Goal: Task Accomplishment & Management: Use online tool/utility

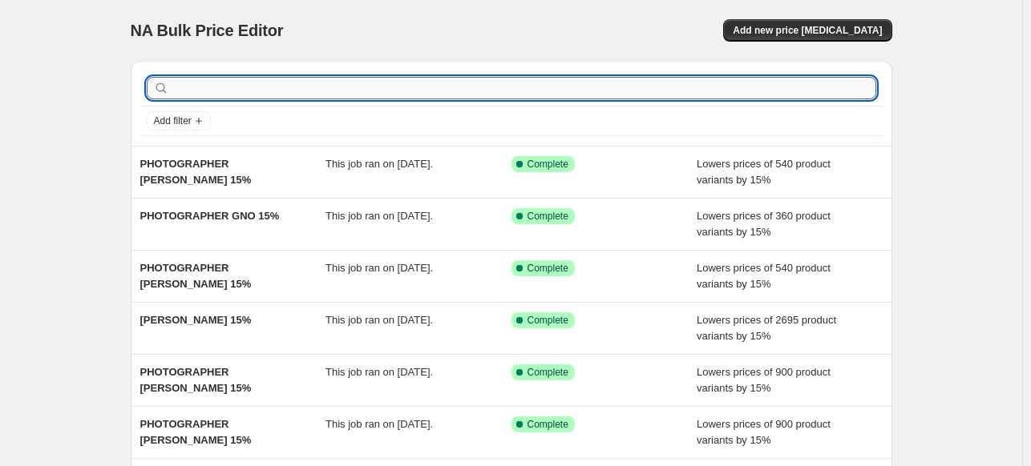
click at [357, 83] on input "text" at bounding box center [524, 88] width 704 height 22
paste input "PETER ELLING-JORDT"
type input "PETER ELLING-JORDT"
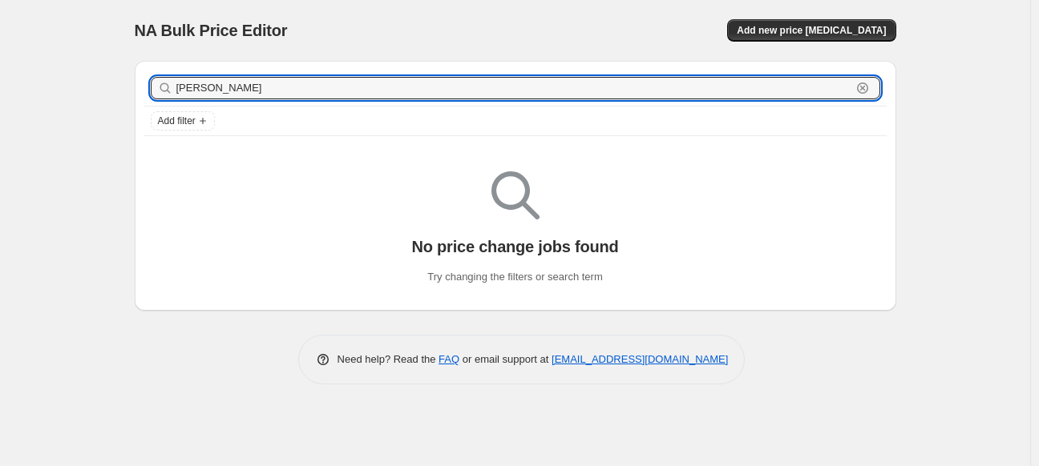
drag, startPoint x: 357, startPoint y: 84, endPoint x: 61, endPoint y: 87, distance: 295.8
click at [61, 87] on div "NA Bulk Price Editor. This page is ready NA Bulk Price Editor Add new price cha…" at bounding box center [515, 233] width 1030 height 466
type input "P"
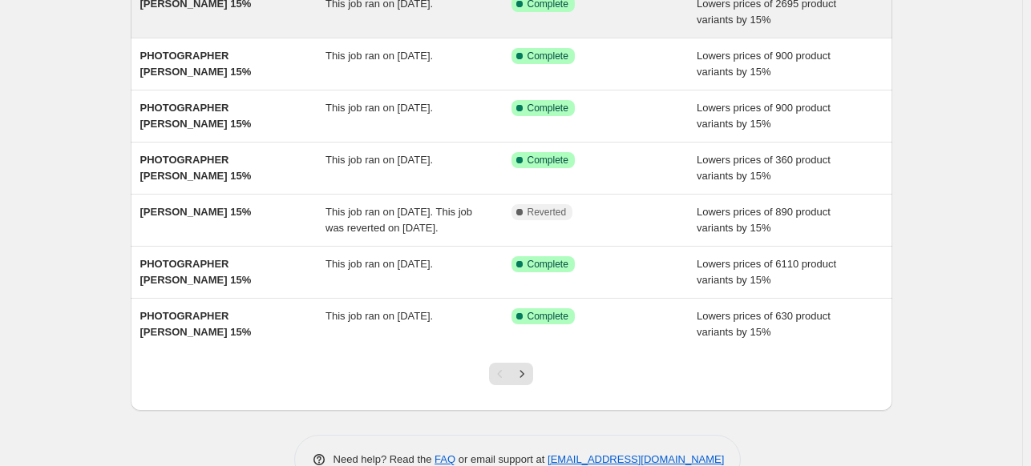
scroll to position [321, 0]
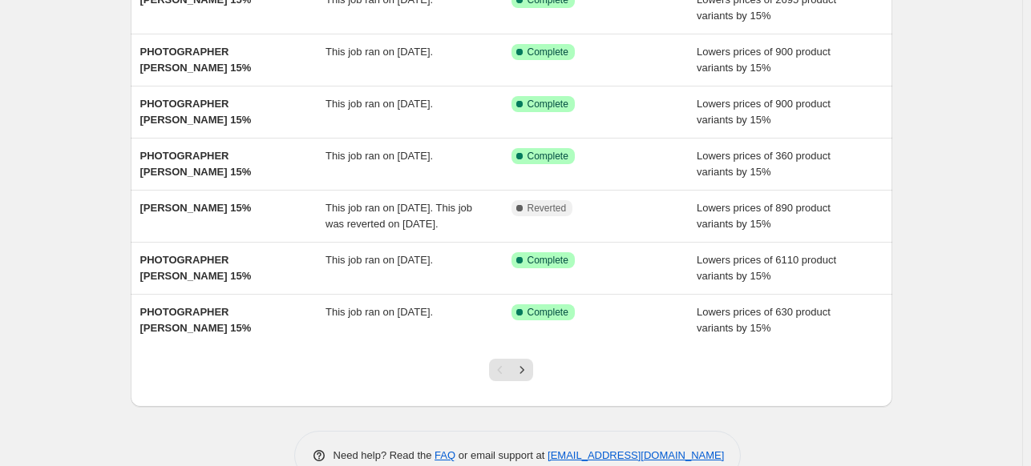
click at [526, 378] on icon "Next" at bounding box center [522, 370] width 16 height 16
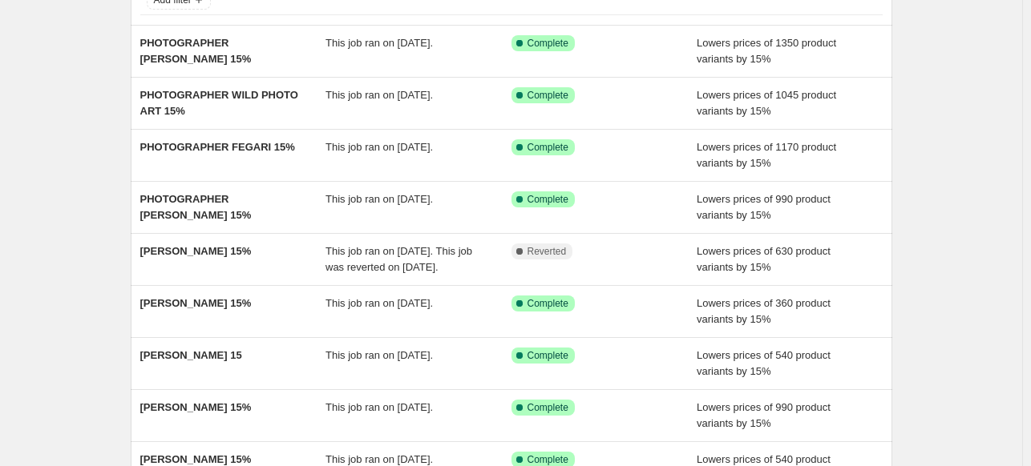
scroll to position [0, 0]
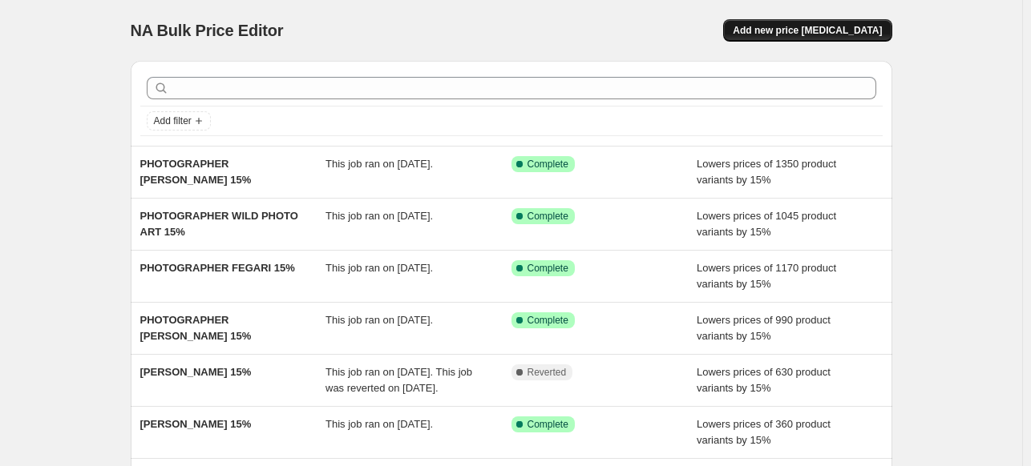
click at [860, 34] on span "Add new price [MEDICAL_DATA]" at bounding box center [807, 30] width 149 height 13
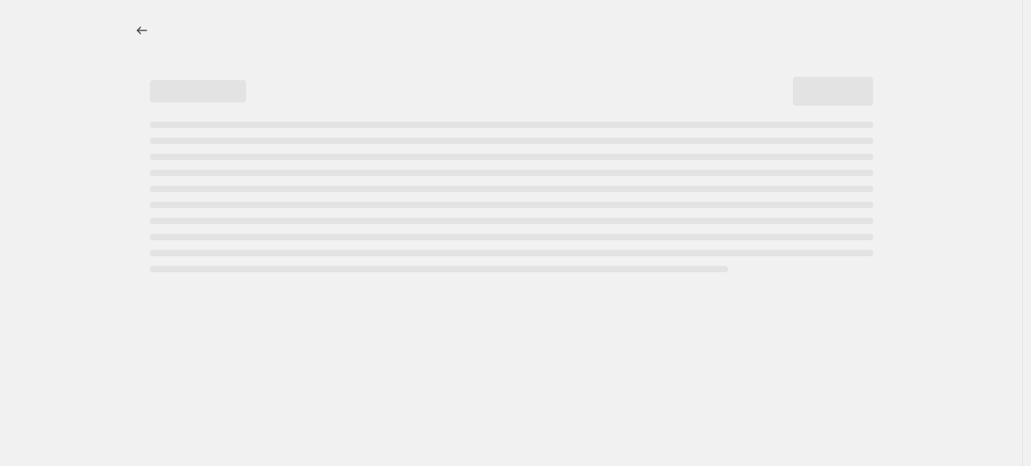
select select "percentage"
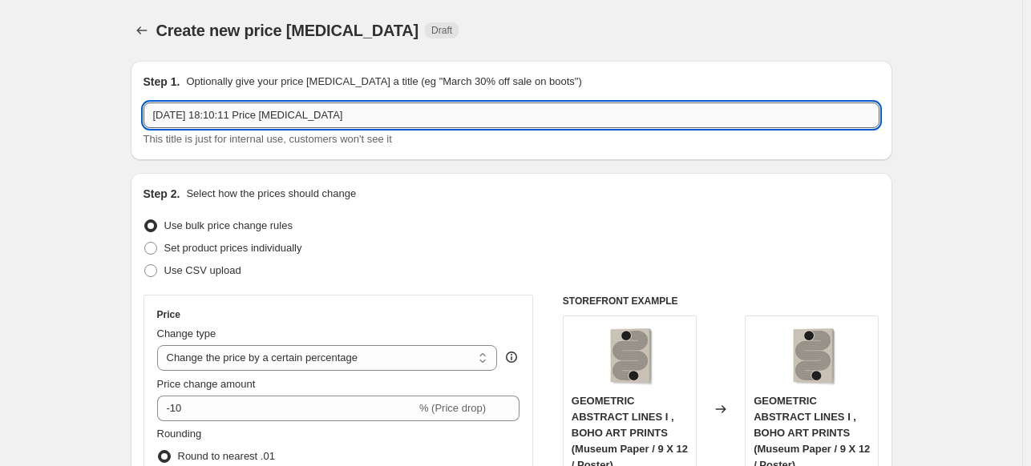
click at [373, 111] on input "2 Oct 2025, 18:10:11 Price change job" at bounding box center [511, 116] width 736 height 26
click at [377, 121] on input "PHOTOGRAPHER" at bounding box center [511, 116] width 736 height 26
paste input "PETER ELLING-JORDT"
type input "PHOTOGRAPHER PETER ELLING-JORDT 15%"
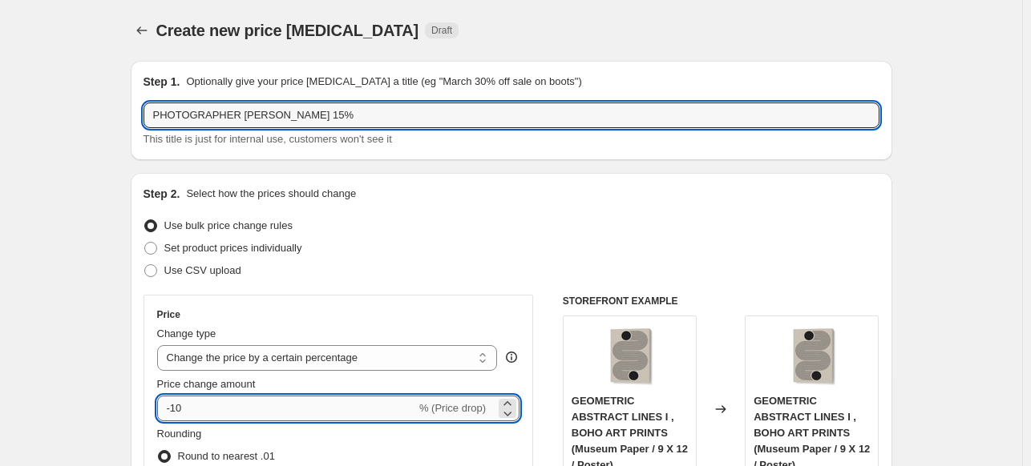
click at [213, 403] on input "-10" at bounding box center [286, 409] width 259 height 26
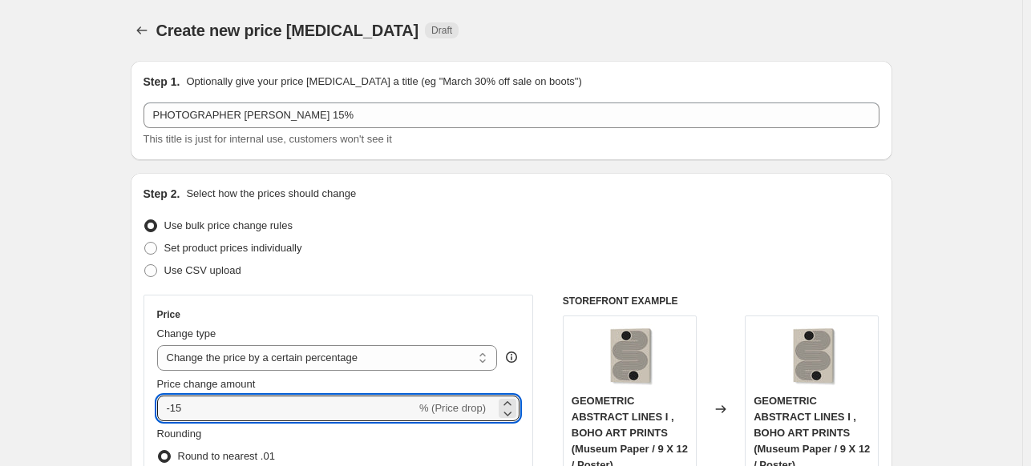
type input "-15"
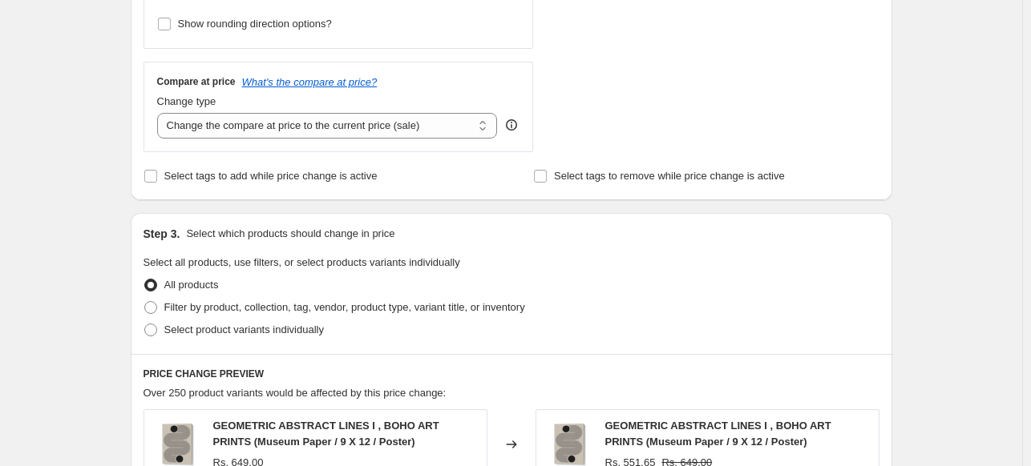
scroll to position [561, 0]
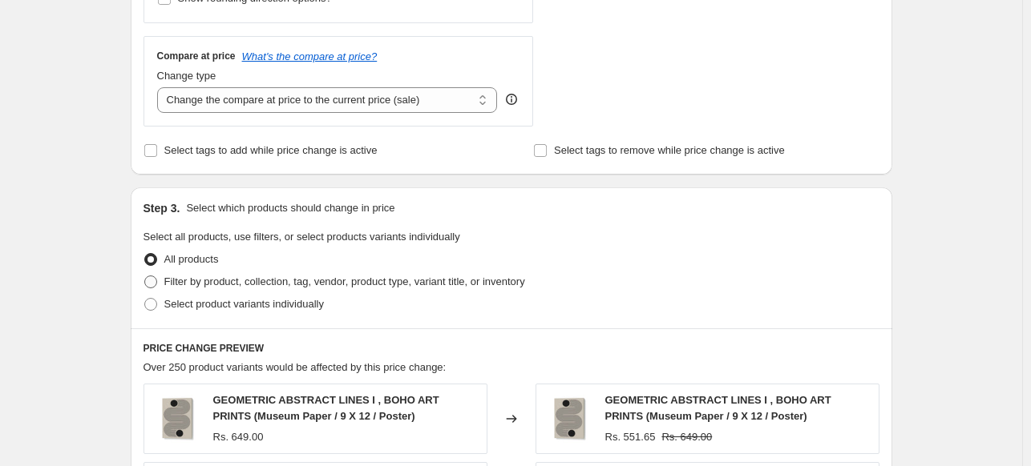
click at [176, 288] on span "Filter by product, collection, tag, vendor, product type, variant title, or inv…" at bounding box center [344, 282] width 361 height 12
click at [145, 277] on input "Filter by product, collection, tag, vendor, product type, variant title, or inv…" at bounding box center [144, 276] width 1 height 1
radio input "true"
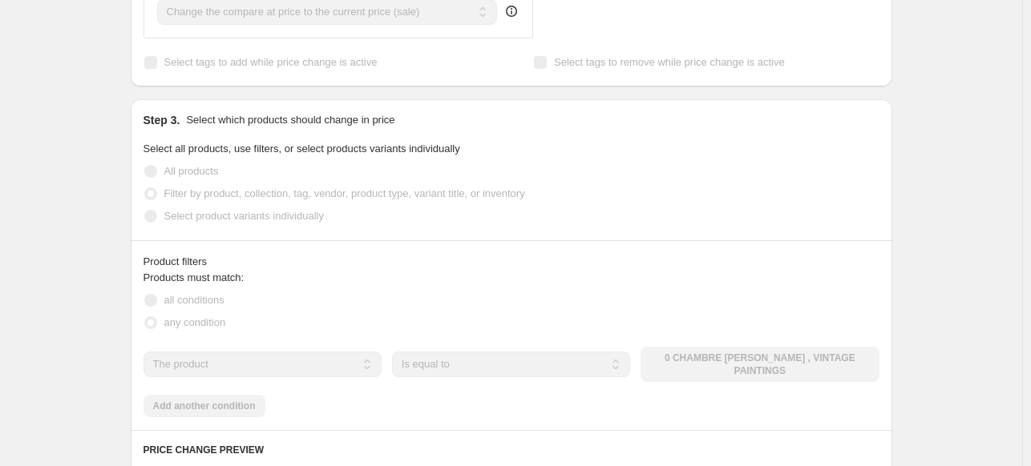
scroll to position [882, 0]
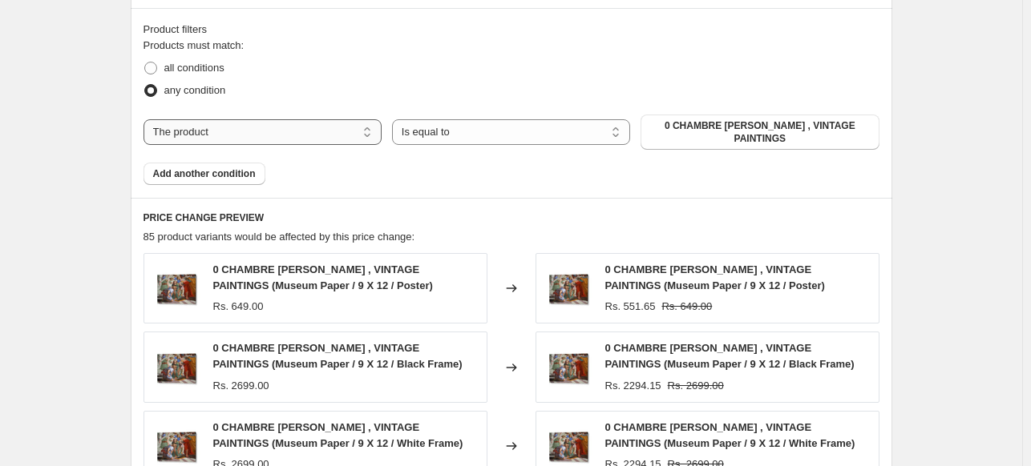
click at [282, 132] on select "The product The product's collection The product's tag The product's vendor The…" at bounding box center [262, 132] width 238 height 26
select select "collection"
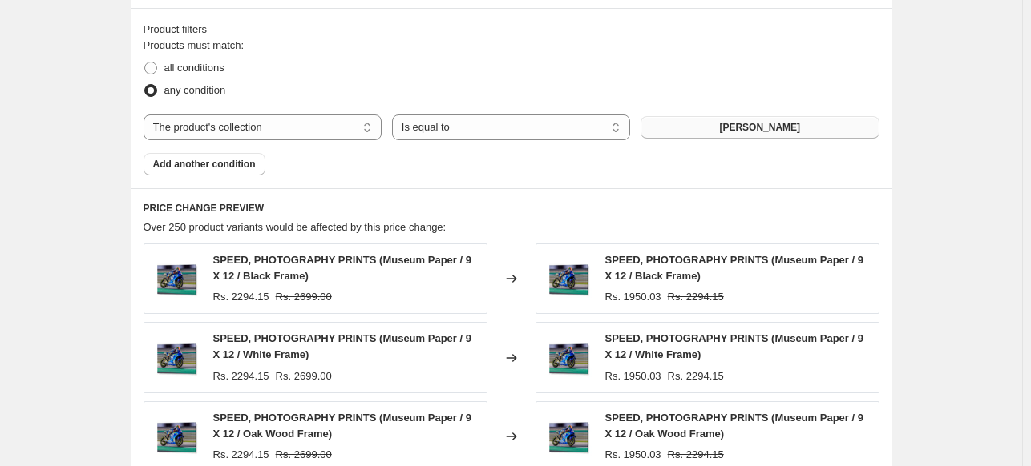
click at [735, 131] on span "ABDELKADER ALLAM" at bounding box center [759, 127] width 81 height 13
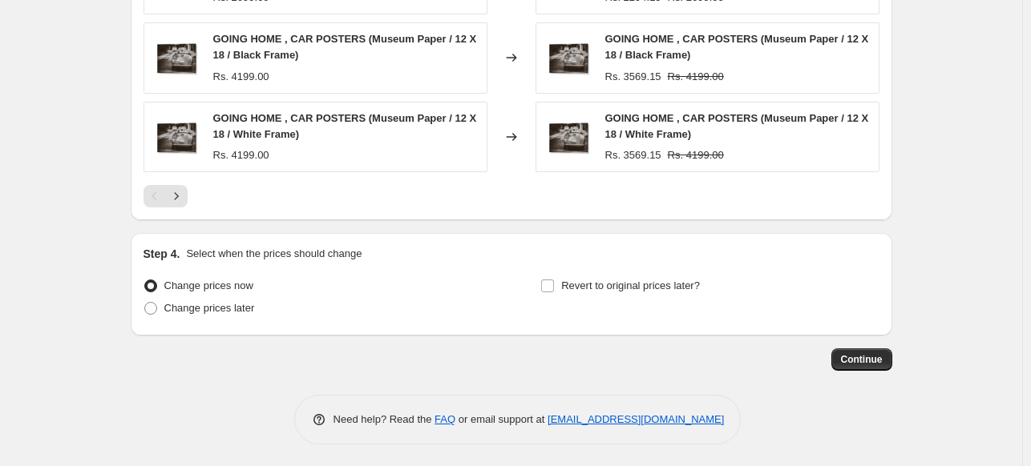
scroll to position [1340, 0]
click at [856, 353] on span "Continue" at bounding box center [862, 359] width 42 height 13
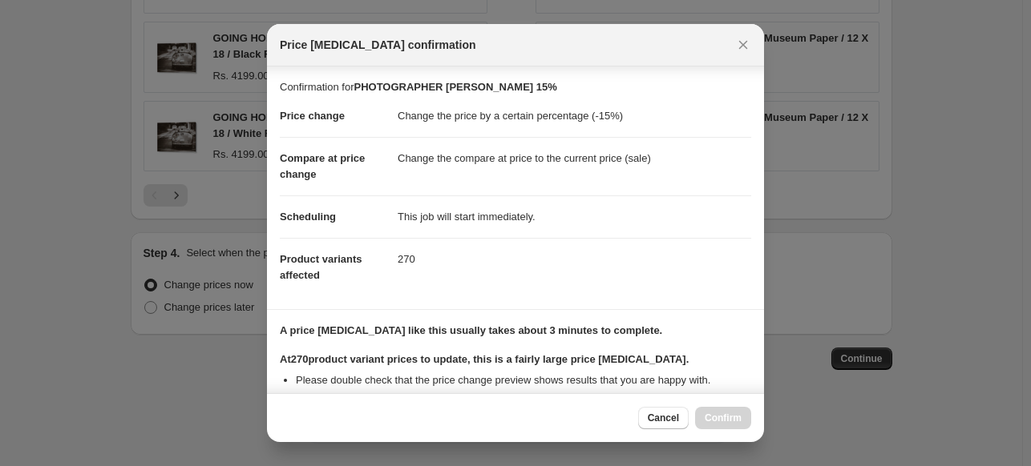
scroll to position [196, 0]
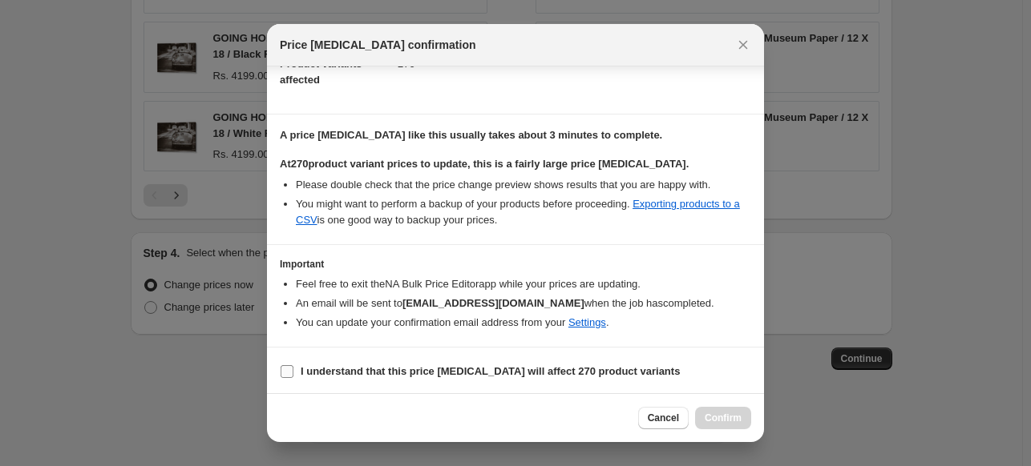
click at [474, 370] on b "I understand that this price change job will affect 270 product variants" at bounding box center [490, 371] width 379 height 12
click at [293, 370] on input "I understand that this price change job will affect 270 product variants" at bounding box center [287, 371] width 13 height 13
checkbox input "true"
click at [725, 419] on span "Confirm" at bounding box center [723, 418] width 37 height 13
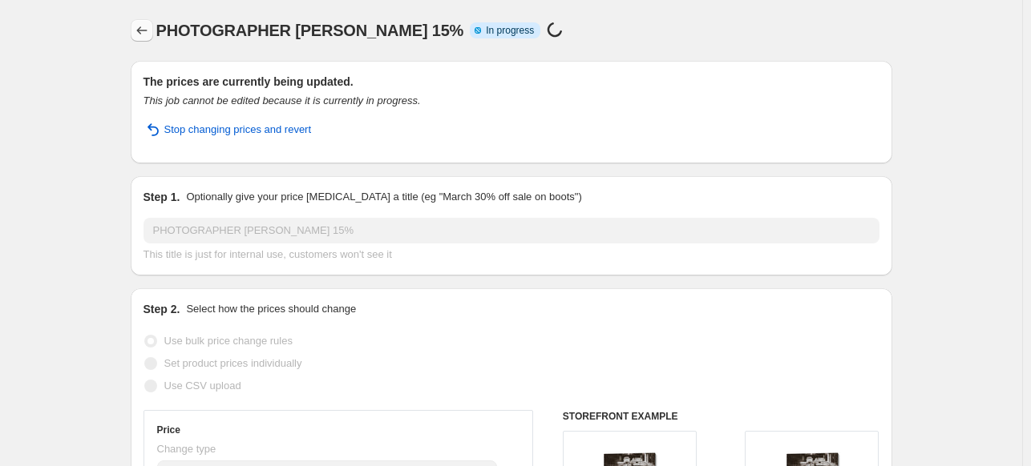
click at [141, 28] on icon "Price change jobs" at bounding box center [142, 30] width 16 height 16
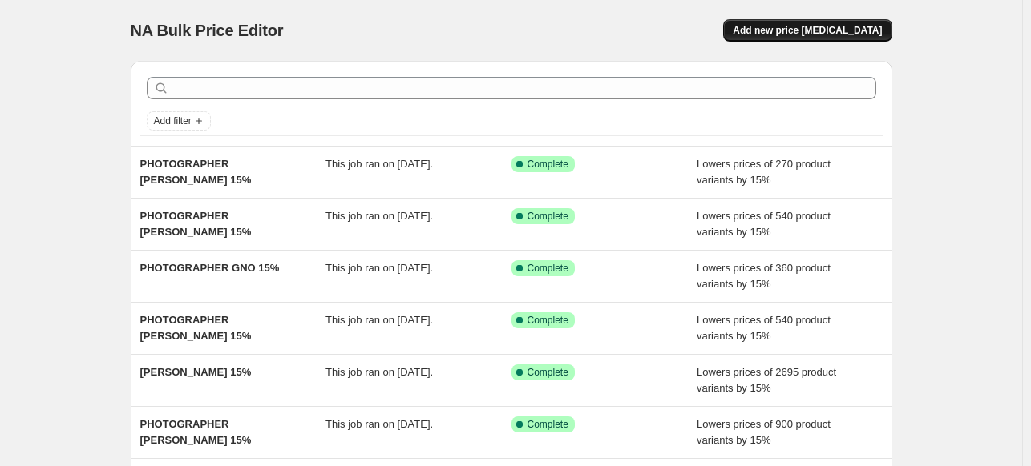
click at [819, 28] on span "Add new price [MEDICAL_DATA]" at bounding box center [807, 30] width 149 height 13
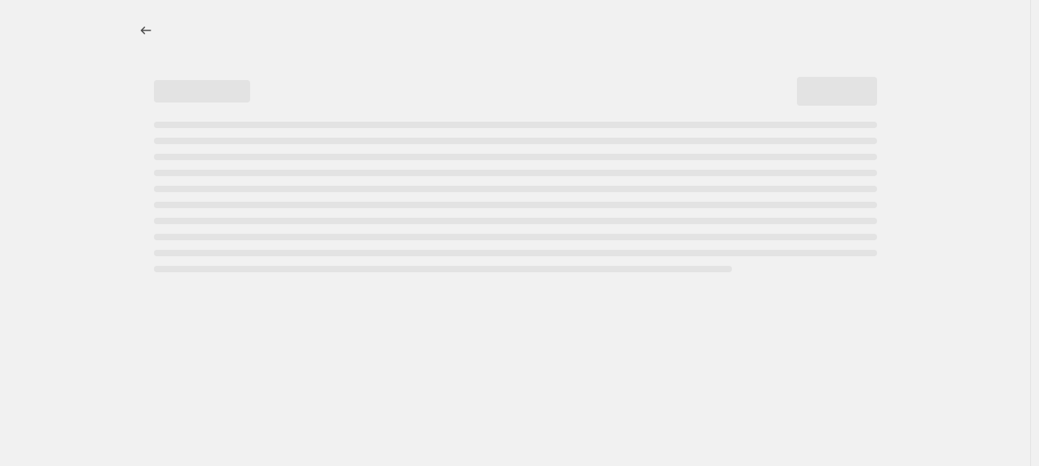
select select "percentage"
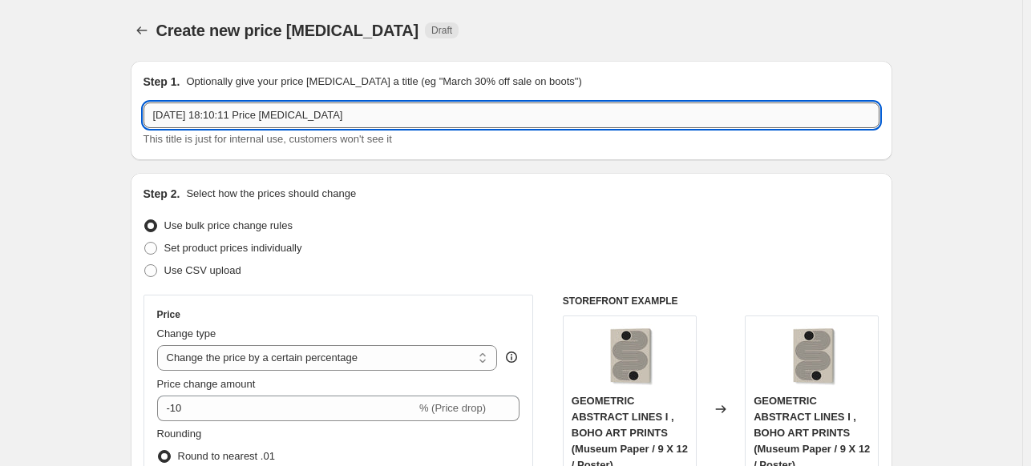
click at [439, 118] on input "2 Oct 2025, 18:10:11 Price change job" at bounding box center [511, 116] width 736 height 26
paste input "RICO CAVALLO"
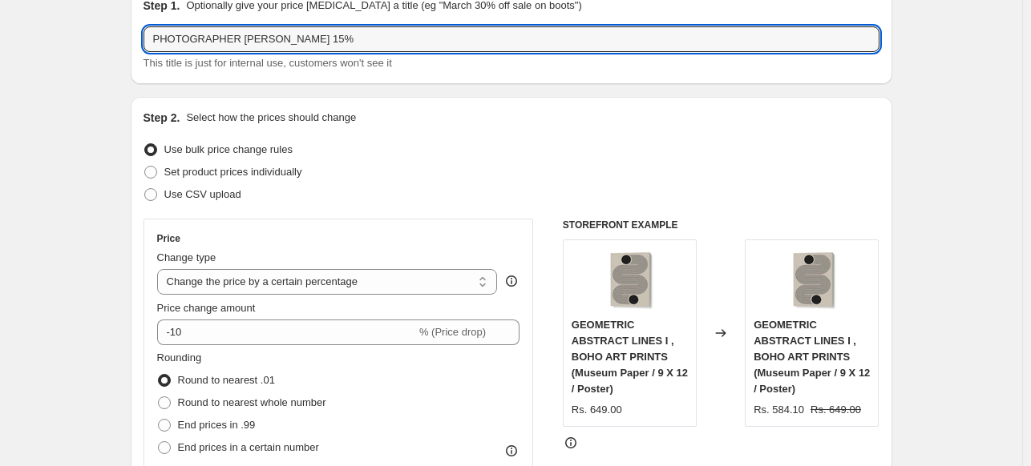
scroll to position [80, 0]
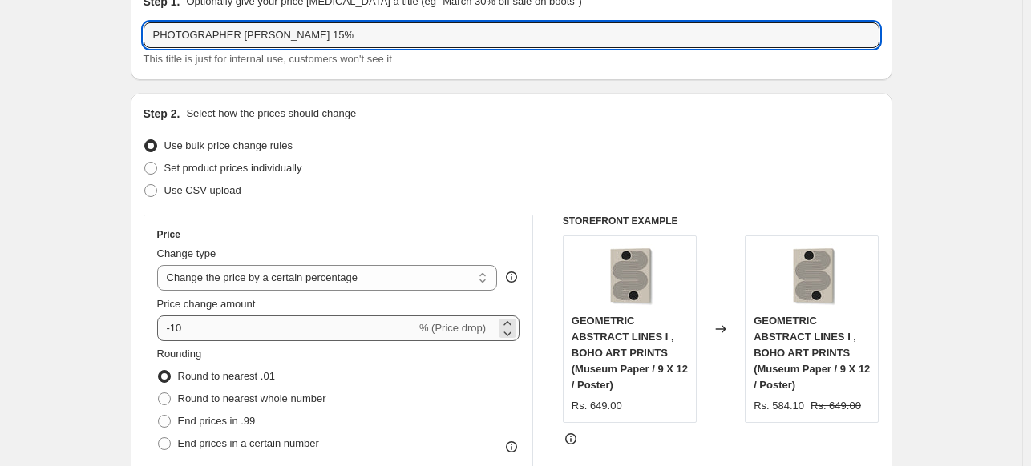
type input "PHOTOGRAPHER RICO CAVALLO 15%"
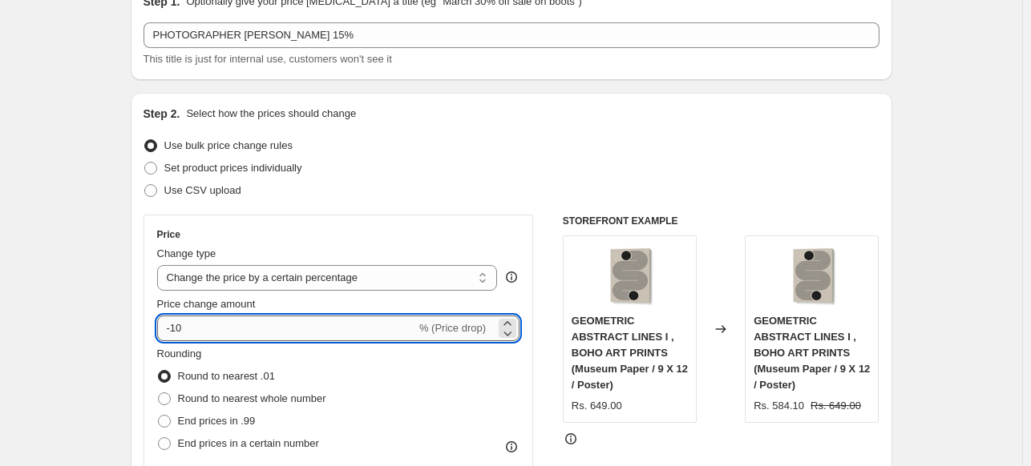
click at [245, 331] on input "-10" at bounding box center [286, 329] width 259 height 26
type input "-15"
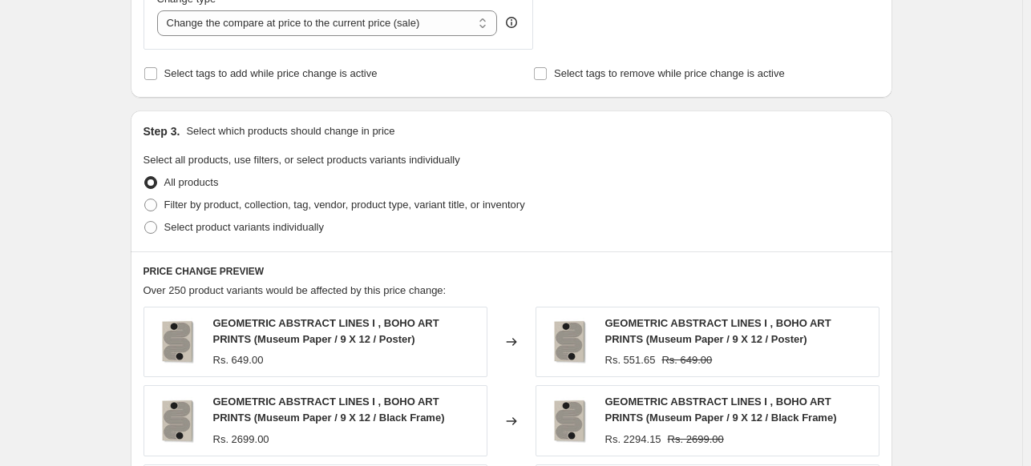
scroll to position [641, 0]
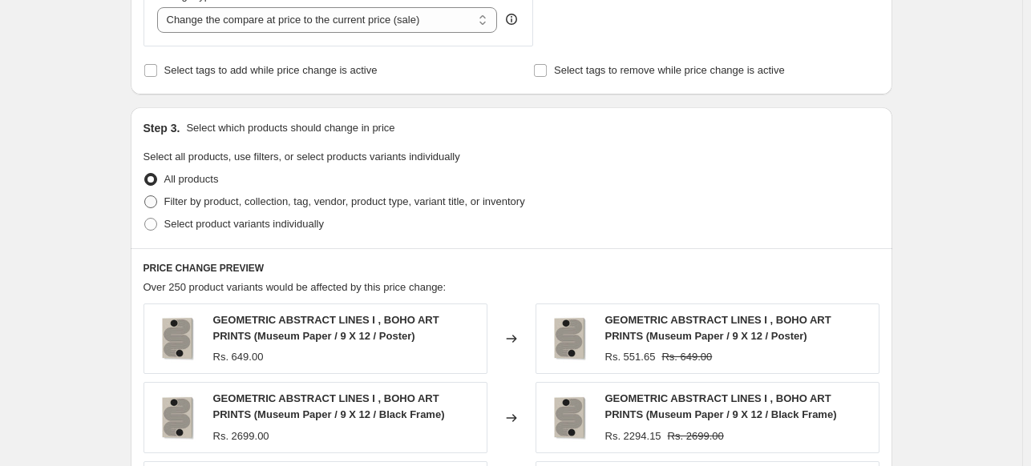
click at [180, 206] on span "Filter by product, collection, tag, vendor, product type, variant title, or inv…" at bounding box center [344, 202] width 361 height 12
click at [145, 196] on input "Filter by product, collection, tag, vendor, product type, variant title, or inv…" at bounding box center [144, 196] width 1 height 1
radio input "true"
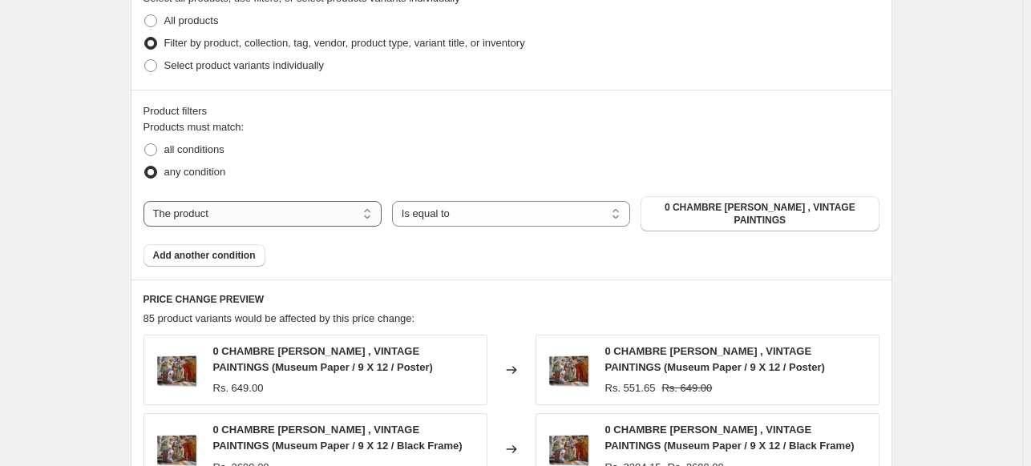
scroll to position [801, 0]
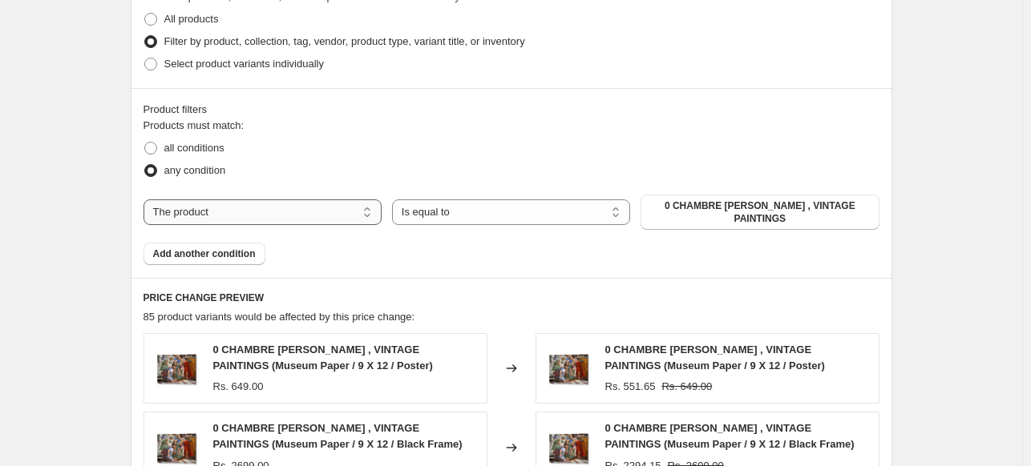
click at [318, 206] on select "The product The product's collection The product's tag The product's vendor The…" at bounding box center [262, 213] width 238 height 26
select select "collection"
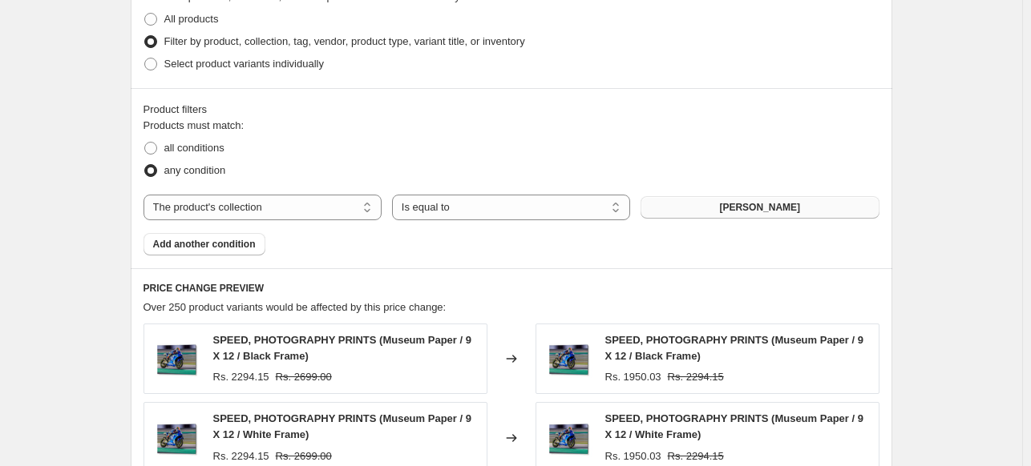
click at [761, 208] on span "ABDELKADER ALLAM" at bounding box center [759, 207] width 81 height 13
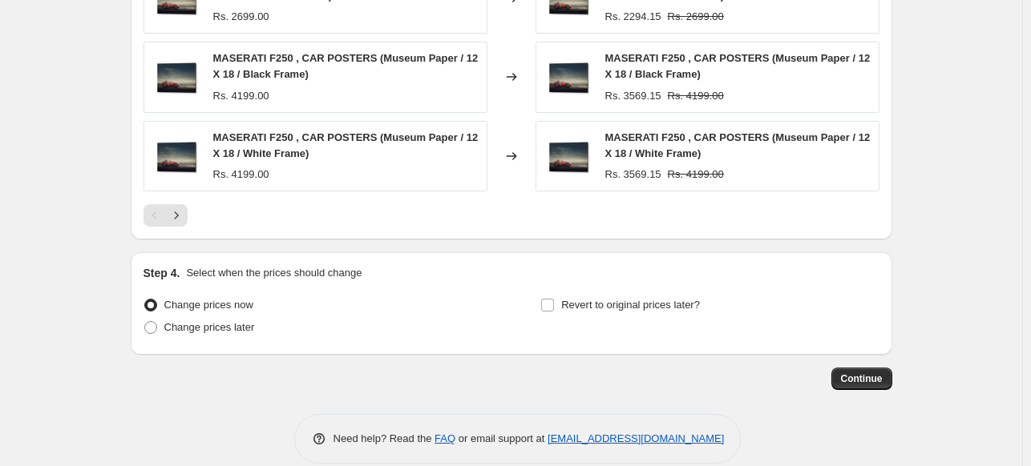
scroll to position [1340, 0]
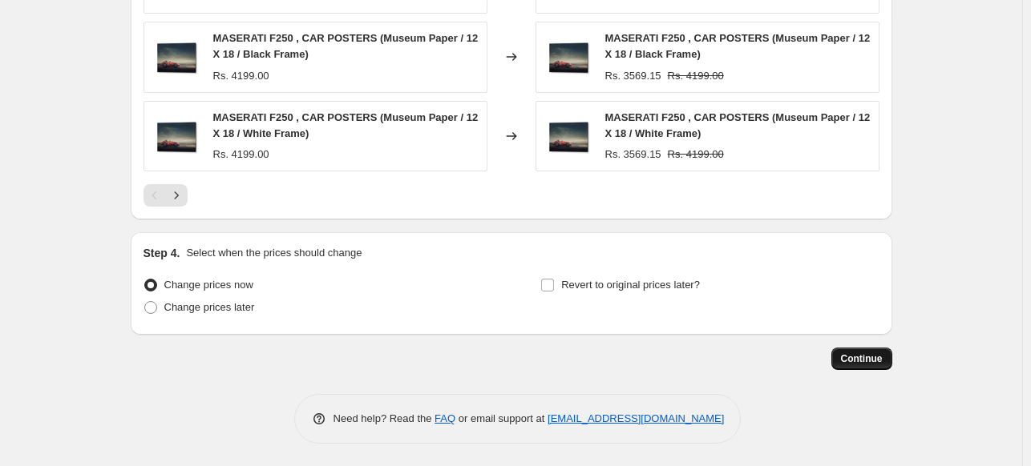
click at [866, 365] on button "Continue" at bounding box center [861, 359] width 61 height 22
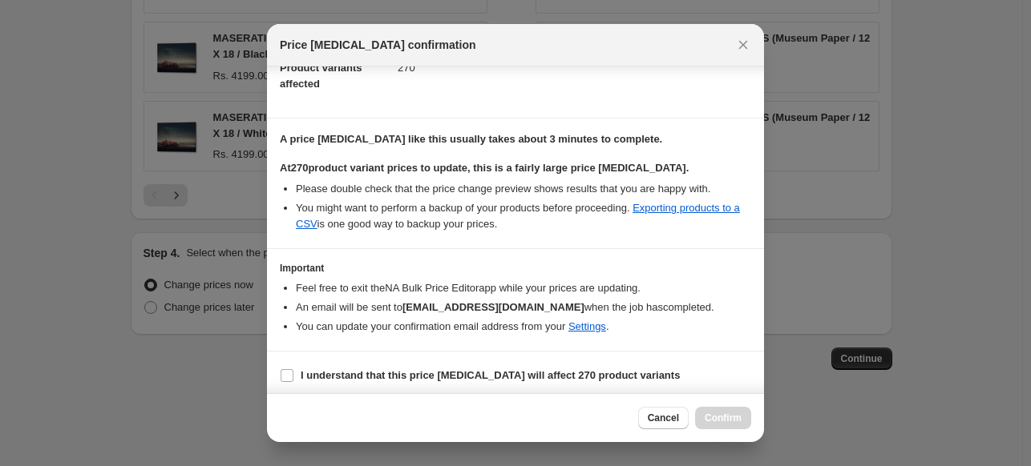
scroll to position [196, 0]
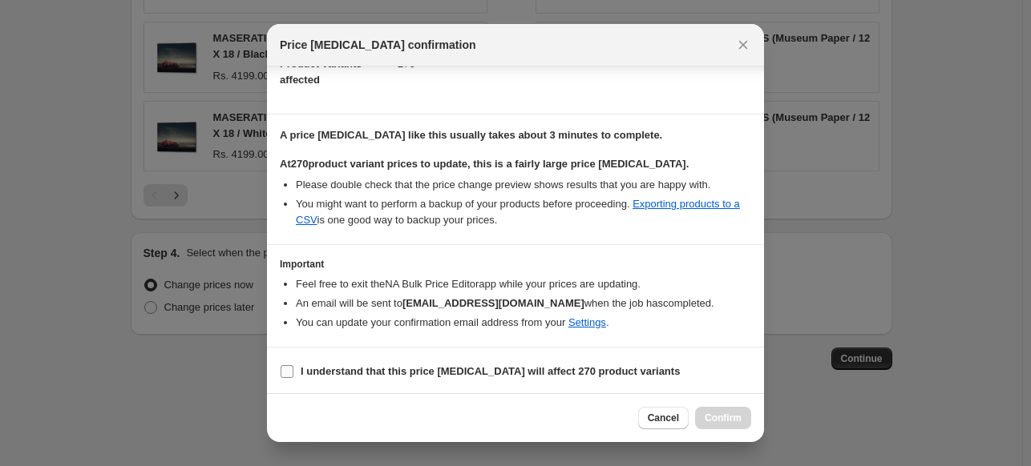
click at [443, 372] on b "I understand that this price change job will affect 270 product variants" at bounding box center [490, 371] width 379 height 12
click at [293, 372] on input "I understand that this price change job will affect 270 product variants" at bounding box center [287, 371] width 13 height 13
checkbox input "true"
click at [721, 419] on span "Confirm" at bounding box center [723, 418] width 37 height 13
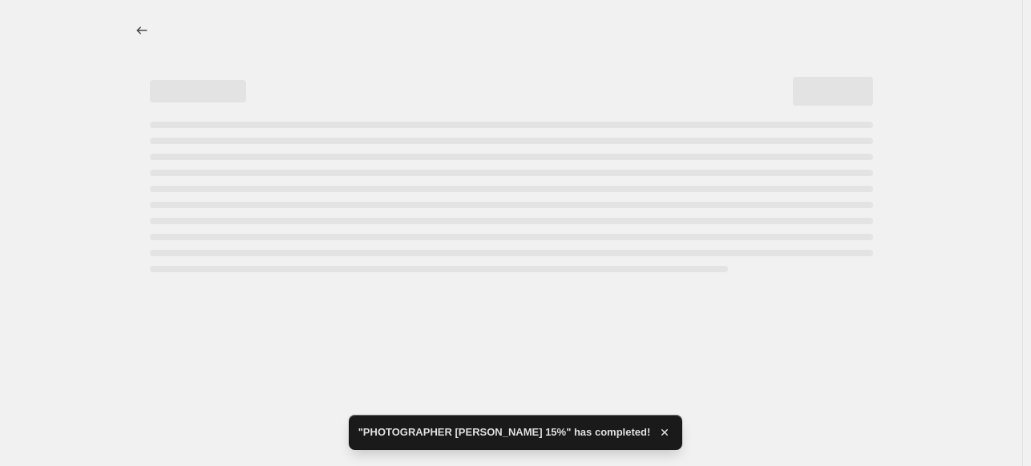
select select "percentage"
select select "collection"
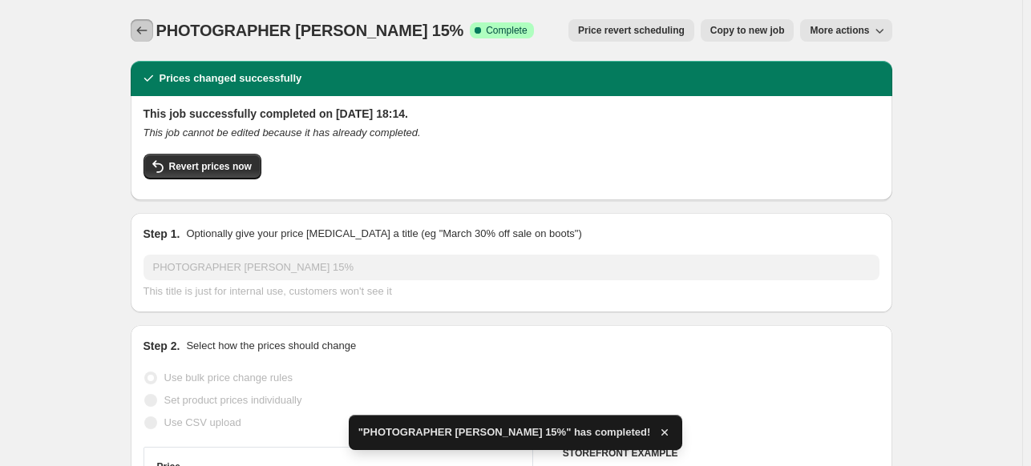
click at [144, 34] on icon "Price change jobs" at bounding box center [142, 30] width 16 height 16
